Goal: Navigation & Orientation: Find specific page/section

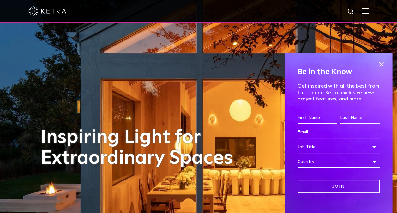
click at [381, 63] on div "Be in the Know Get inspired with all the best from Lutron and Ketra: exclusive …" at bounding box center [338, 133] width 107 height 160
click at [378, 63] on span at bounding box center [380, 64] width 9 height 9
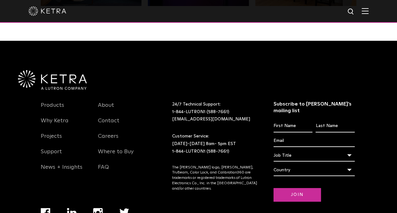
scroll to position [1327, 0]
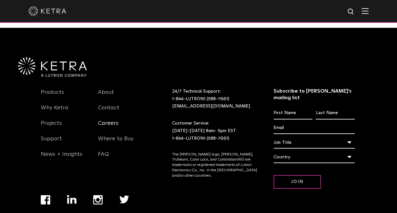
click at [112, 120] on link "Careers" at bounding box center [108, 127] width 21 height 15
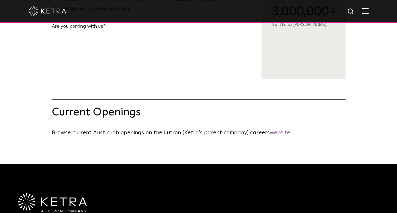
scroll to position [284, 0]
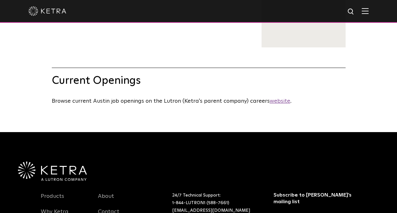
click at [274, 104] on u "website" at bounding box center [280, 101] width 21 height 6
